Goal: Task Accomplishment & Management: Complete application form

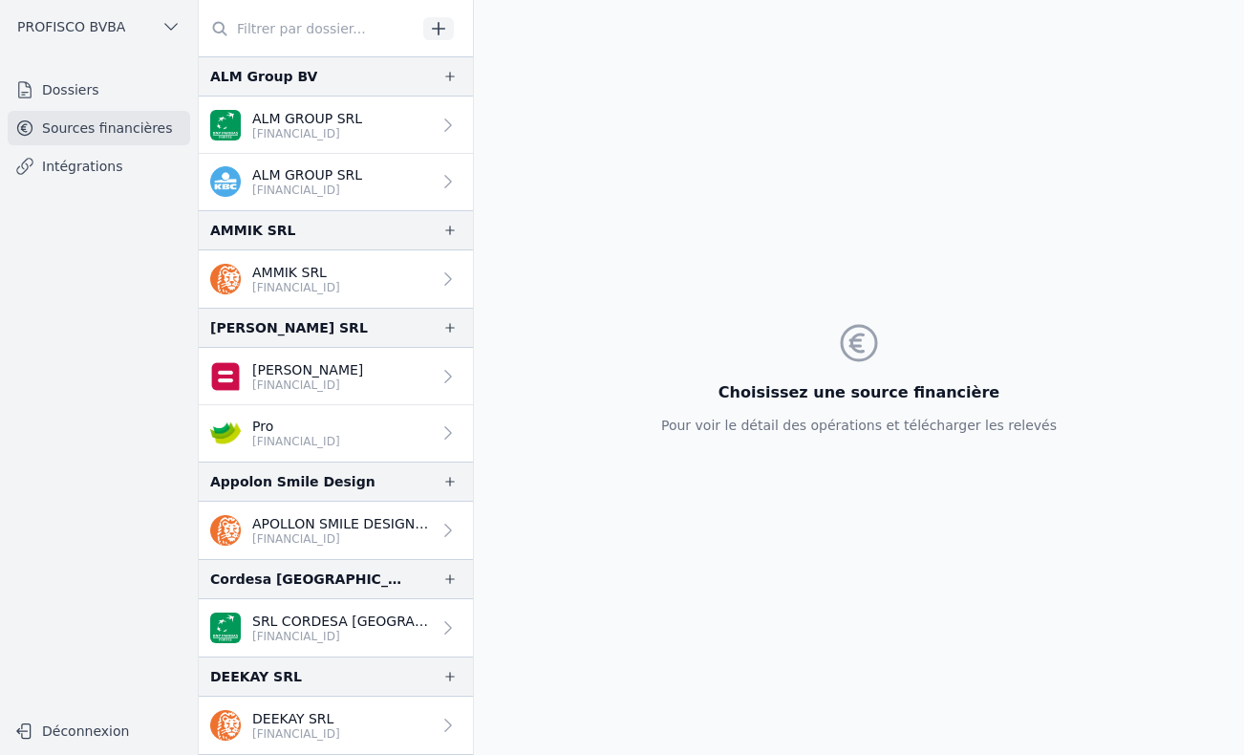
click at [442, 35] on icon "button" at bounding box center [438, 28] width 19 height 19
click at [54, 89] on div "Ajouter une source financière Avec import manuel des relevés 01 Type de source …" at bounding box center [622, 377] width 1244 height 755
click at [70, 84] on link "Dossiers" at bounding box center [99, 90] width 182 height 34
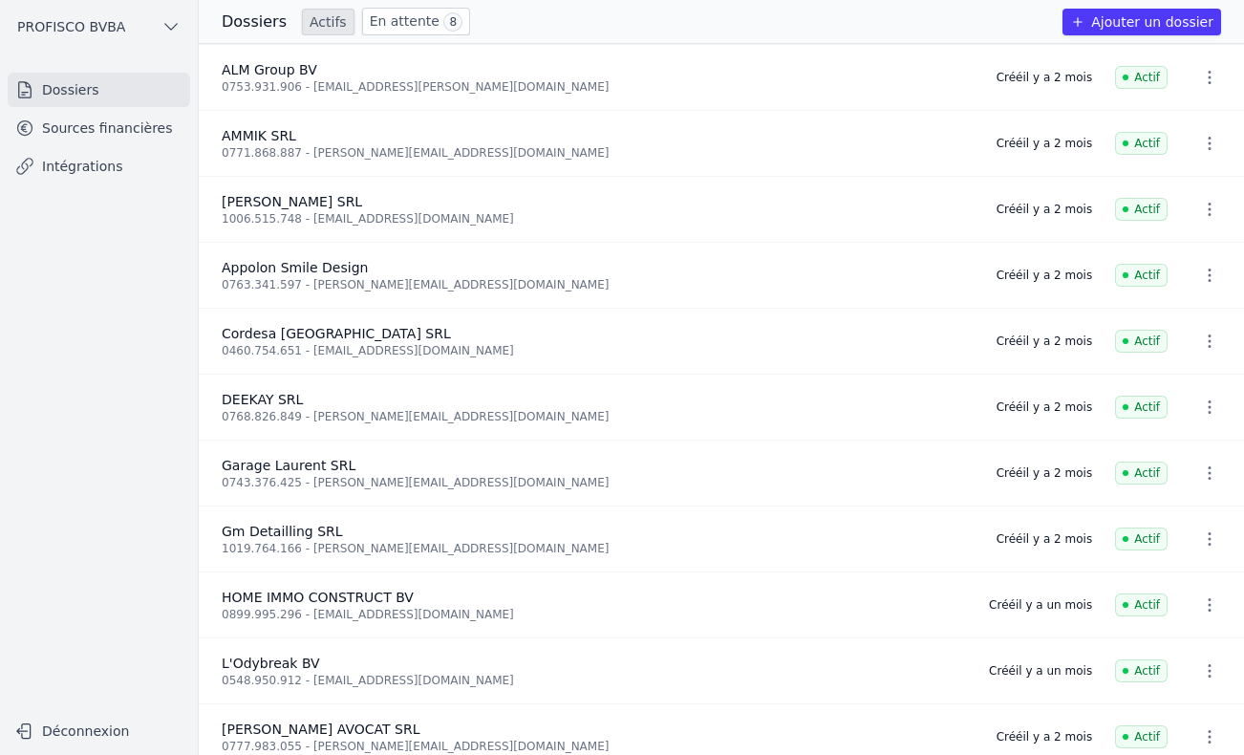
click at [1197, 23] on button "Ajouter un dossier" at bounding box center [1141, 22] width 159 height 27
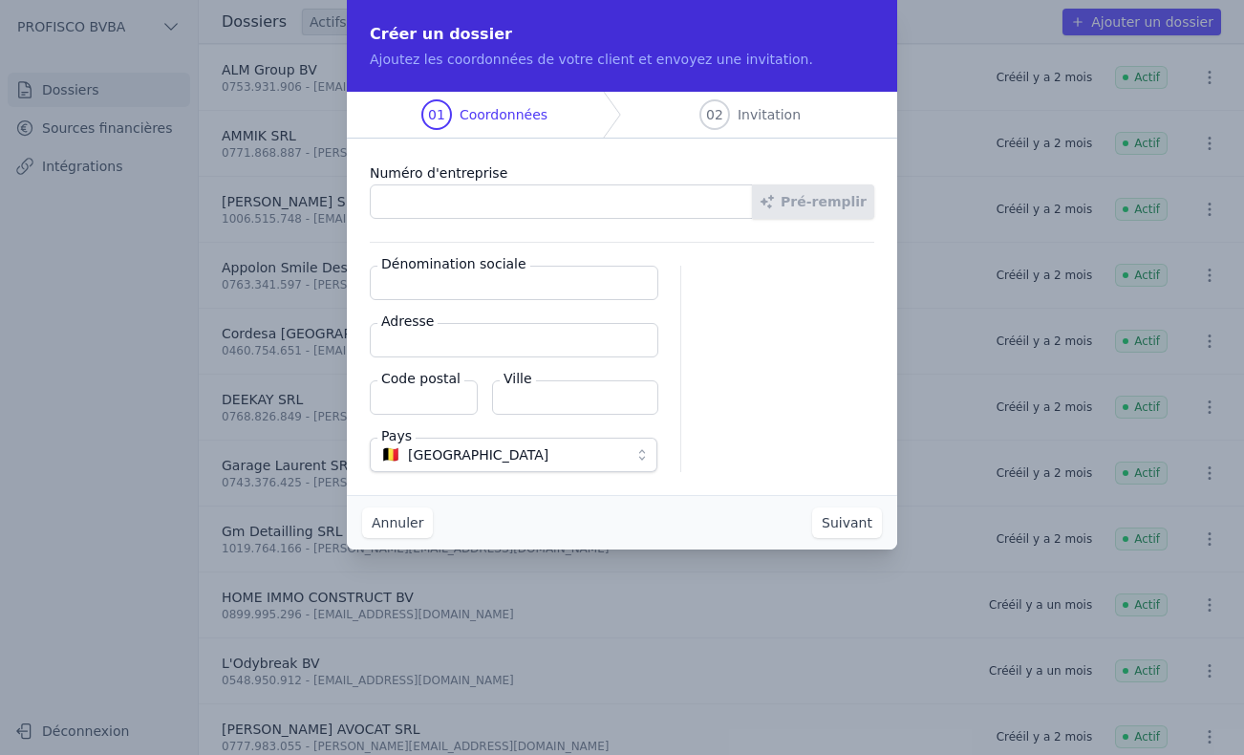
click at [409, 217] on input "Numéro d'entreprise" at bounding box center [561, 201] width 383 height 34
type input "1016.173.087"
click at [795, 210] on button "Pré-remplir" at bounding box center [813, 201] width 122 height 34
type input "JALANET SRL"
type input "[GEOGRAPHIC_DATA] 17"
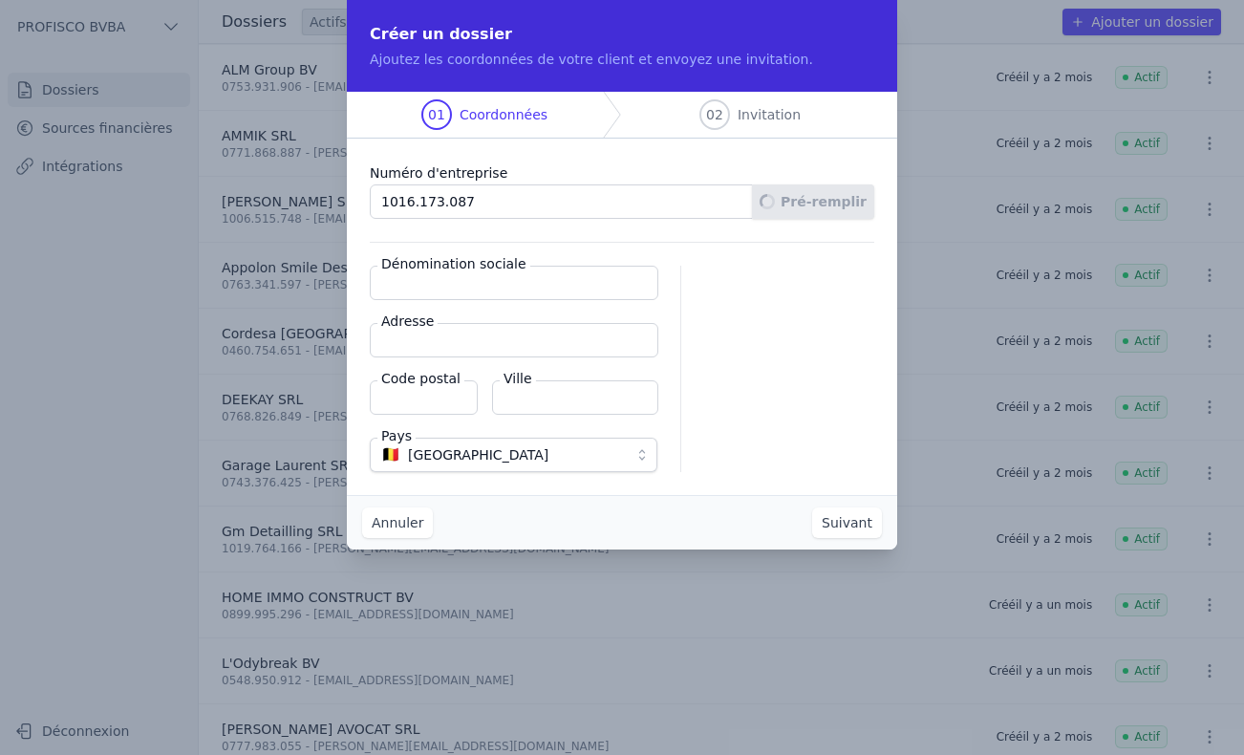
type input "6940"
type input "Durbuy"
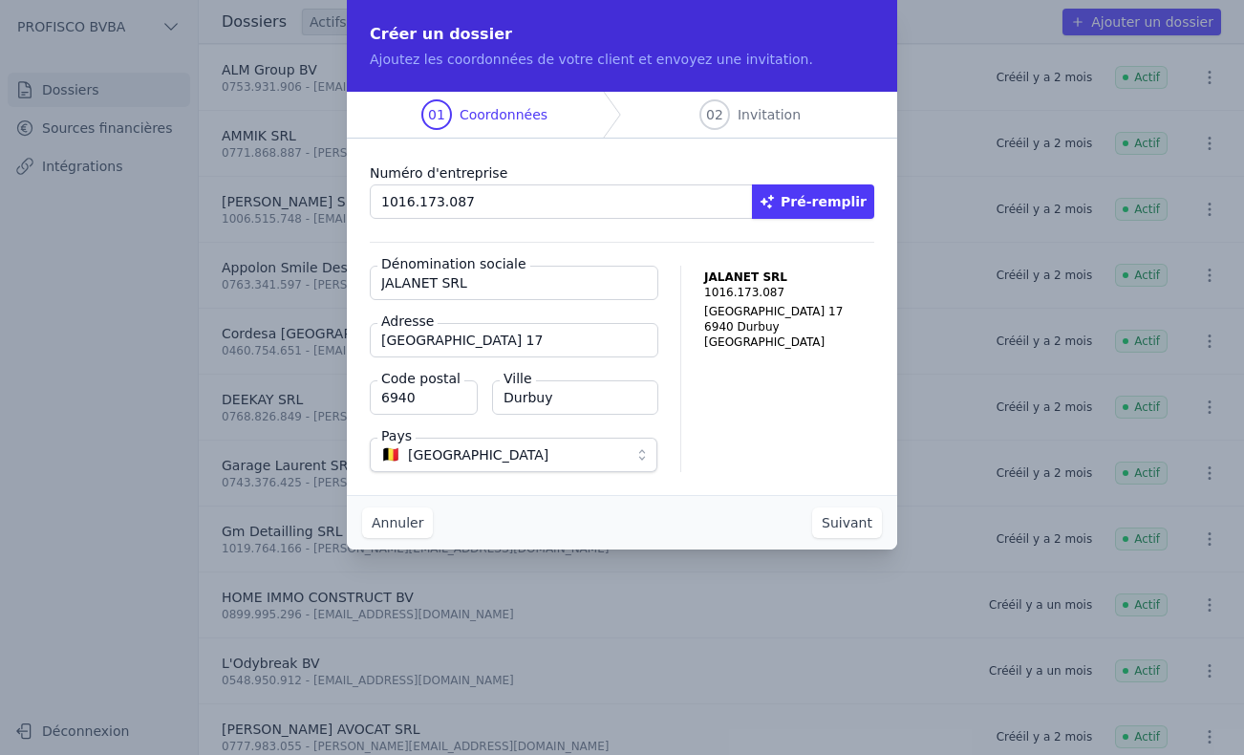
click at [842, 530] on button "Suivant" at bounding box center [847, 522] width 70 height 31
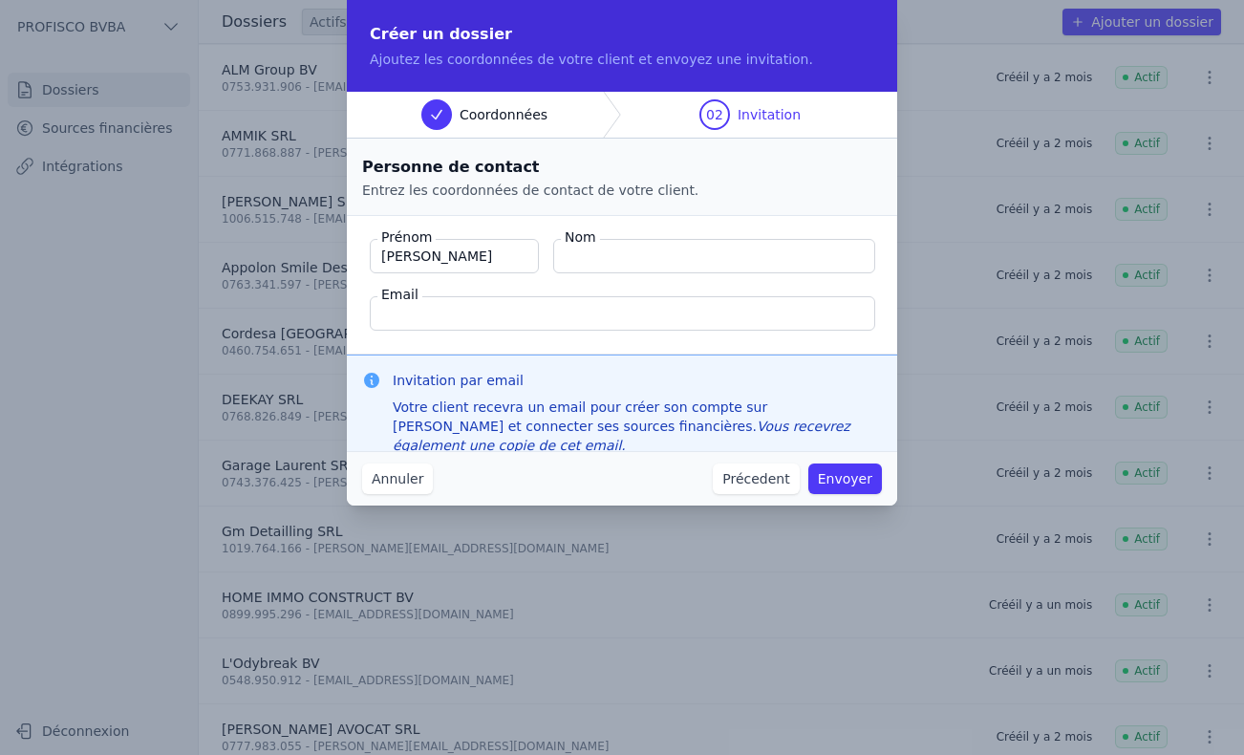
type input "[PERSON_NAME]"
click at [608, 261] on input "Nom" at bounding box center [714, 256] width 322 height 34
type input "[PERSON_NAME]"
click at [593, 316] on input "Email" at bounding box center [622, 313] width 505 height 34
type input "[PERSON_NAME][EMAIL_ADDRESS][DOMAIN_NAME]"
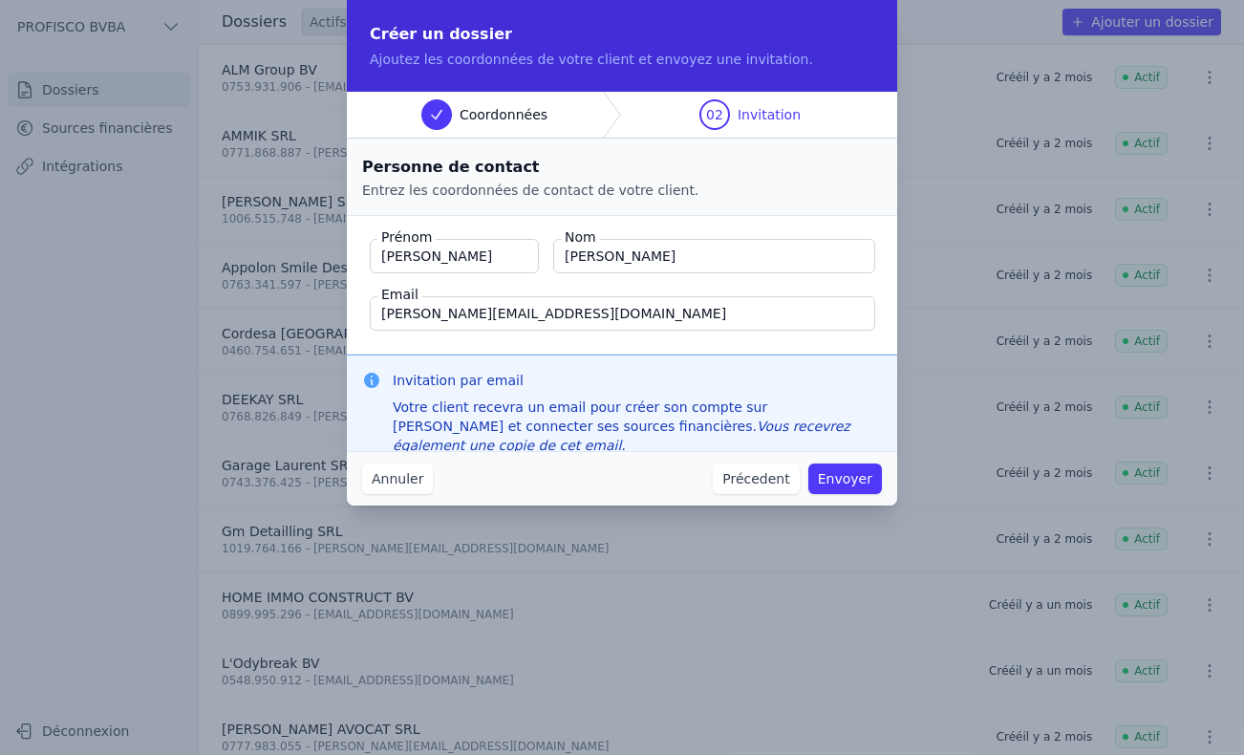
click at [835, 481] on button "Envoyer" at bounding box center [845, 478] width 74 height 31
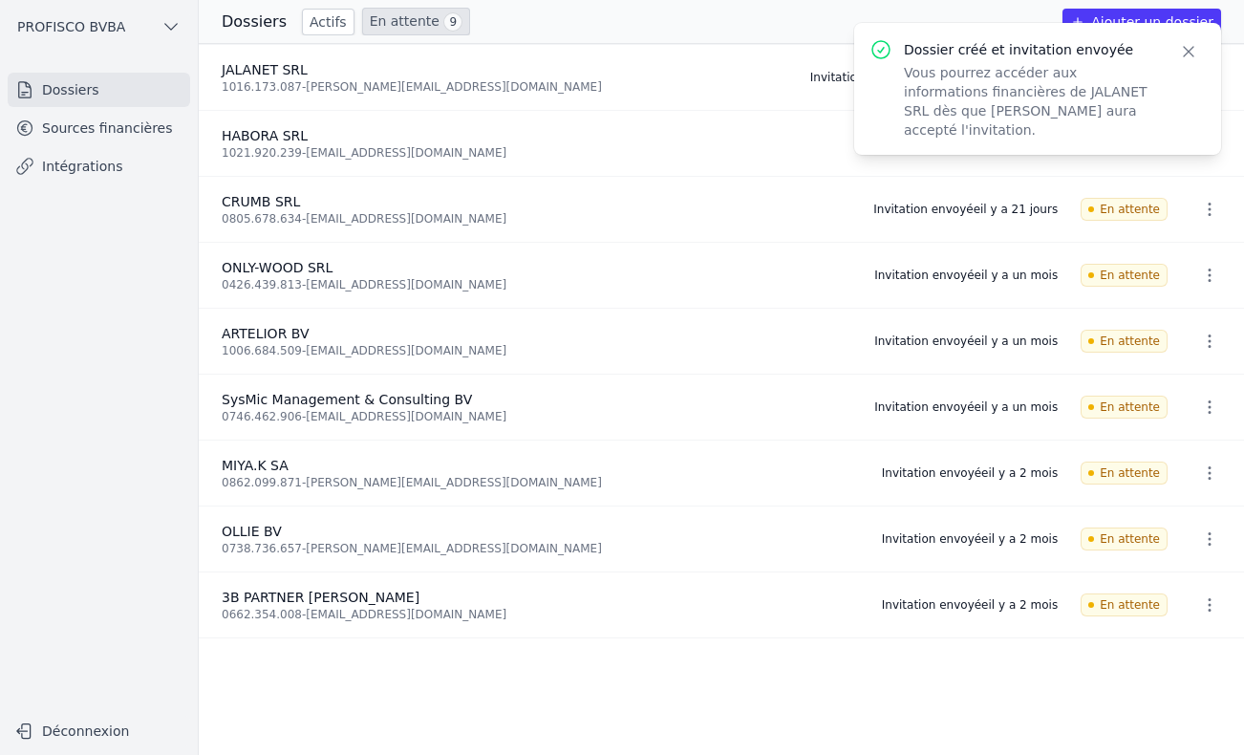
click at [1189, 51] on icon "button" at bounding box center [1188, 52] width 10 height 10
